Goal: Task Accomplishment & Management: Use online tool/utility

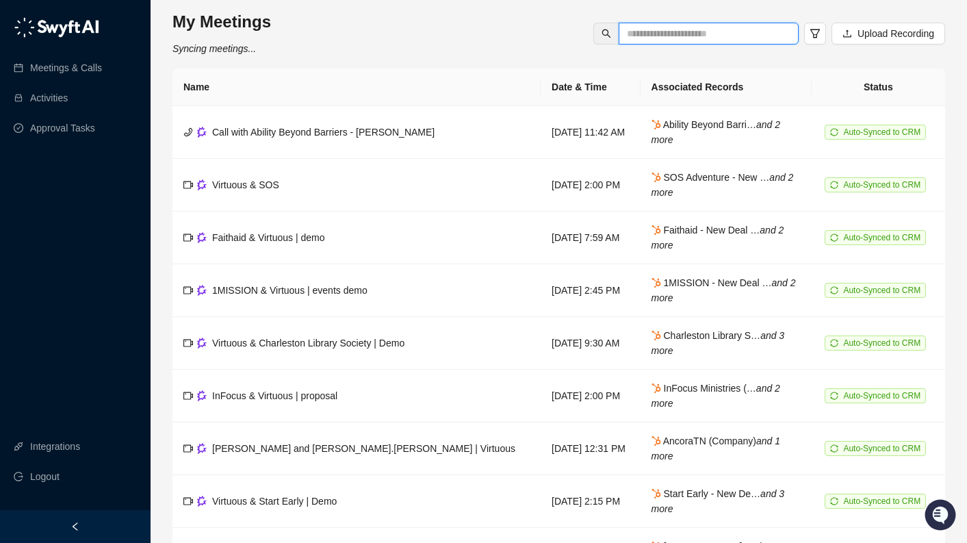
click at [688, 33] on input "text" at bounding box center [703, 33] width 153 height 15
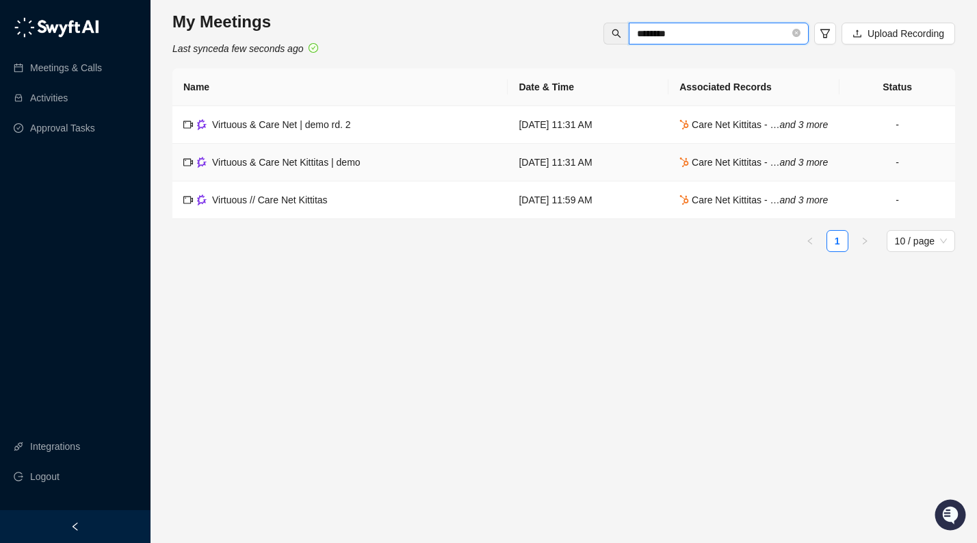
type input "********"
click at [284, 168] on span "Virtuous & Care Net Kittitas | demo" at bounding box center [286, 162] width 148 height 11
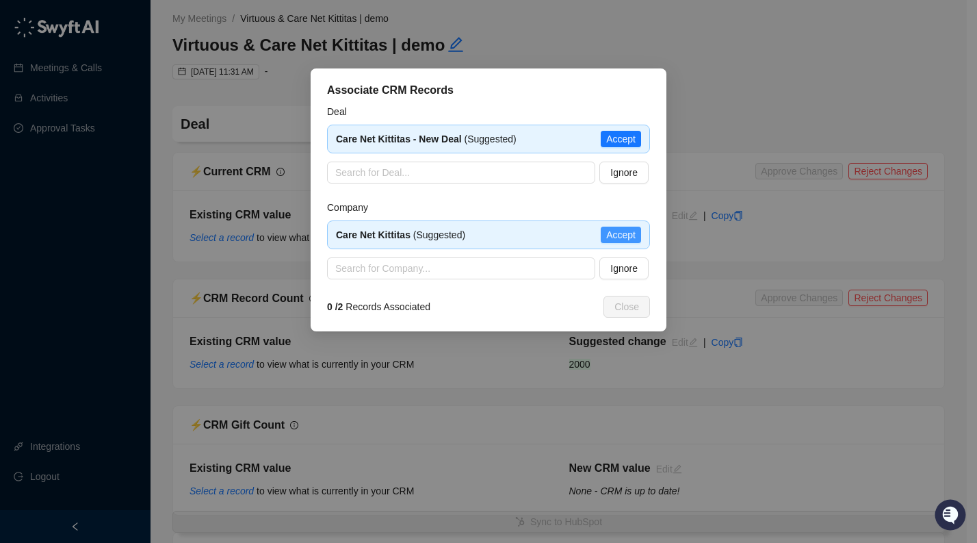
click at [627, 235] on span "Accept" at bounding box center [620, 234] width 29 height 15
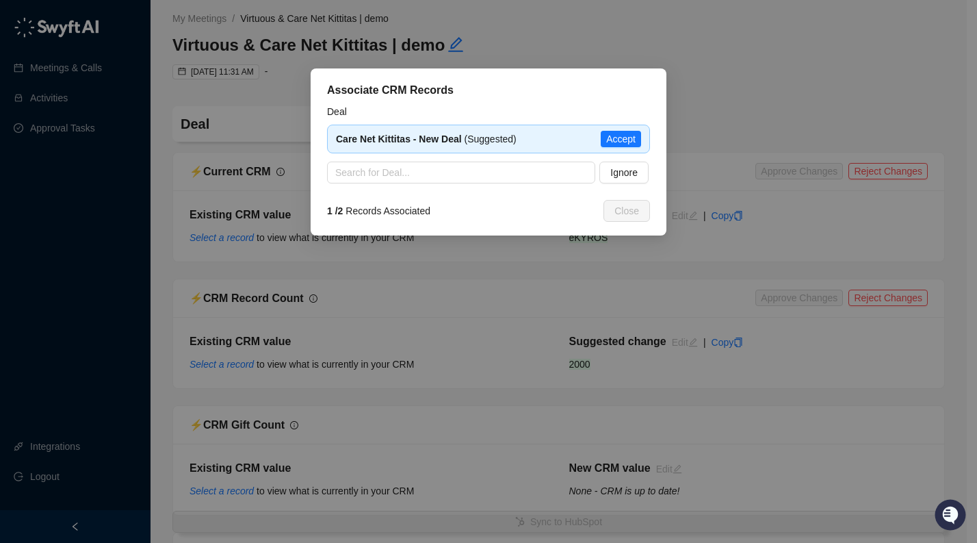
click at [624, 139] on span "Accept" at bounding box center [620, 138] width 29 height 15
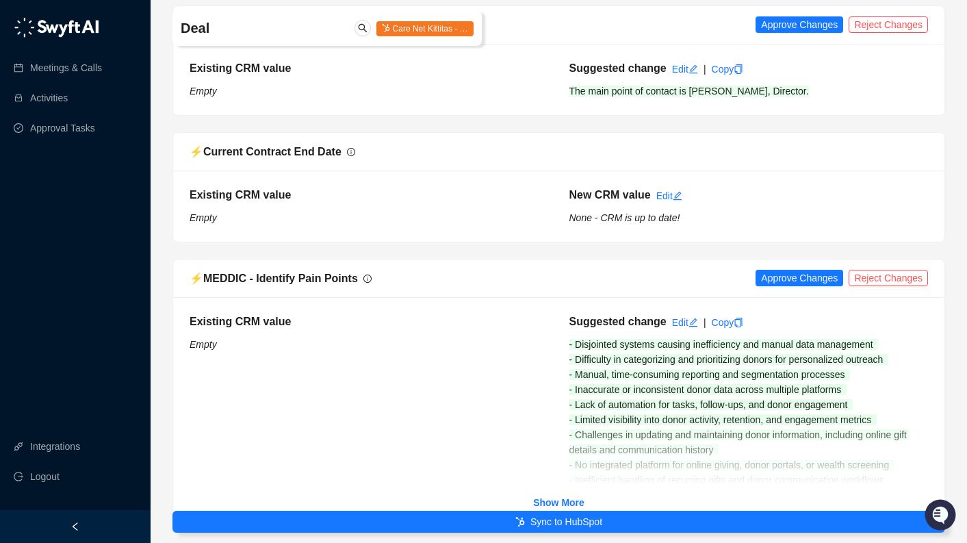
scroll to position [1081, 0]
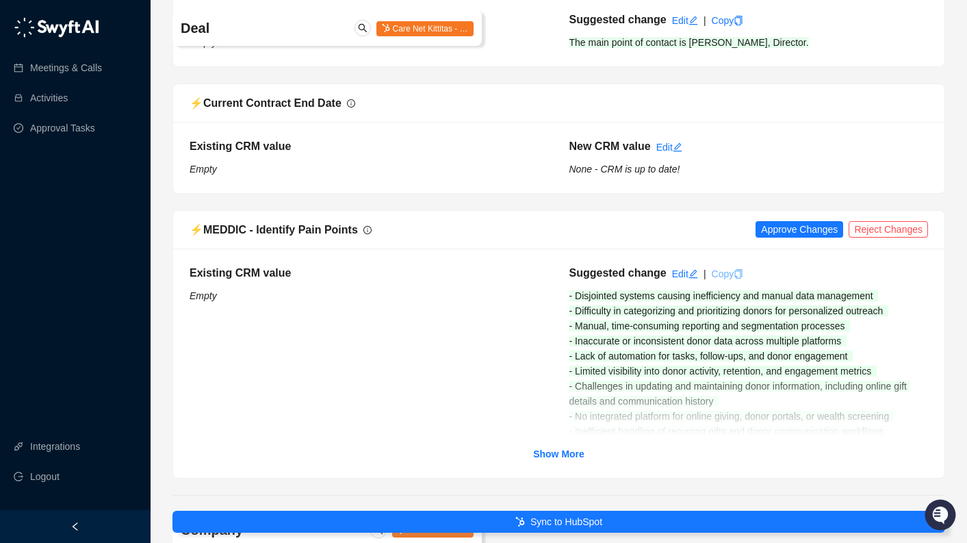
click at [722, 270] on link "Copy" at bounding box center [728, 273] width 32 height 11
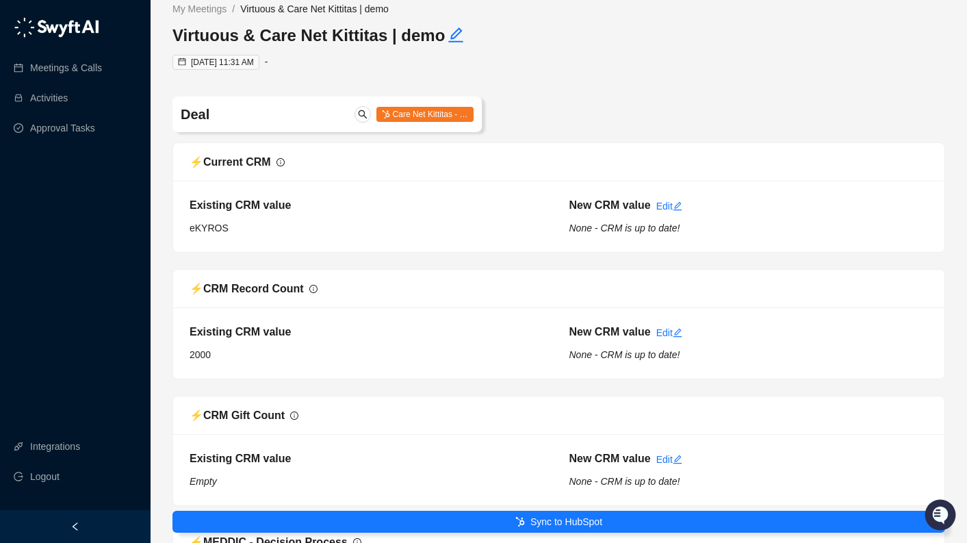
scroll to position [0, 0]
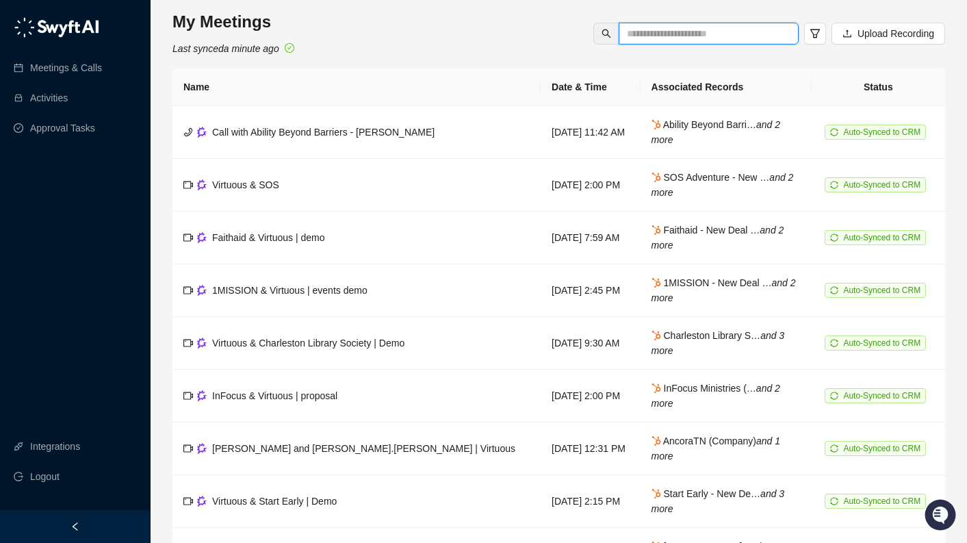
click at [671, 31] on input "text" at bounding box center [703, 33] width 153 height 15
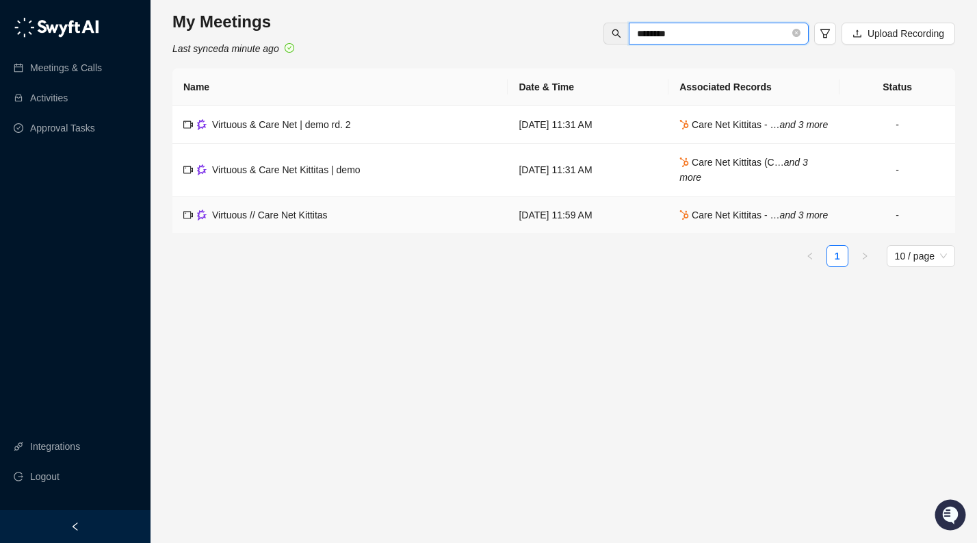
type input "********"
click at [307, 229] on td "Virtuous // Care Net Kittitas" at bounding box center [339, 215] width 335 height 38
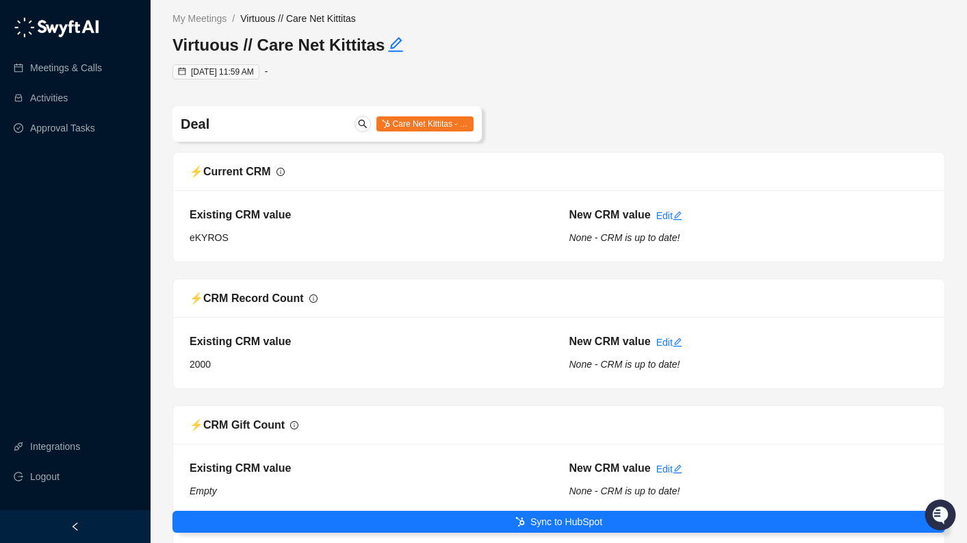
click at [326, 46] on h3 "Virtuous // Care Net Kittitas" at bounding box center [365, 45] width 387 height 22
